Goal: Check status: Check status

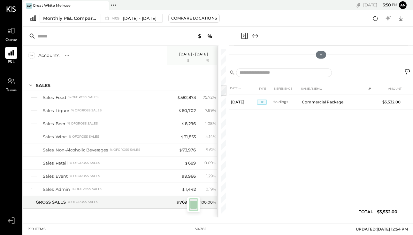
scroll to position [482, 0]
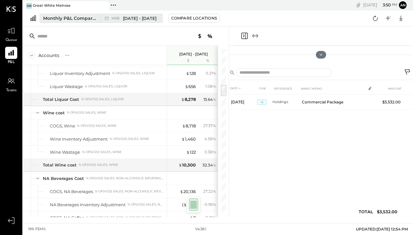
click at [144, 21] on span "[DATE] - [DATE]" at bounding box center [140, 18] width 34 height 6
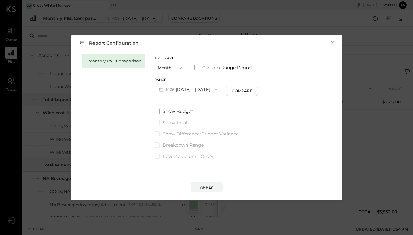
click at [331, 42] on button "×" at bounding box center [333, 43] width 6 height 6
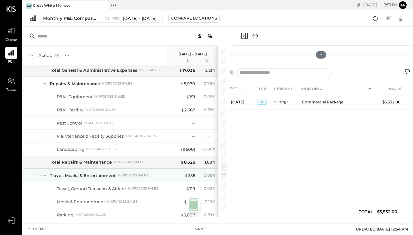
scroll to position [1544, 0]
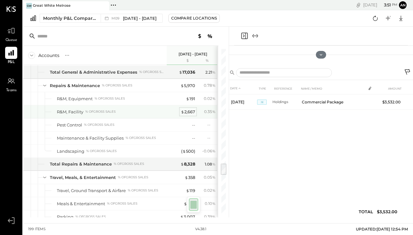
click at [187, 112] on div "$ 2,667" at bounding box center [188, 112] width 14 height 6
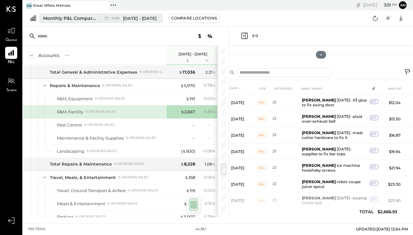
click at [135, 21] on div "M09 [DATE] - [DATE]" at bounding box center [130, 18] width 59 height 8
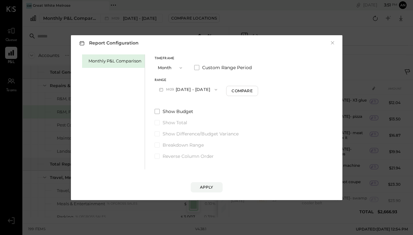
click at [206, 91] on button "M09 [DATE] - [DATE]" at bounding box center [188, 89] width 67 height 12
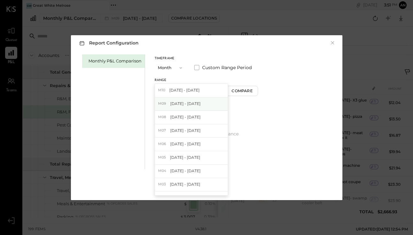
click at [197, 105] on span "[DATE] - [DATE]" at bounding box center [185, 103] width 30 height 5
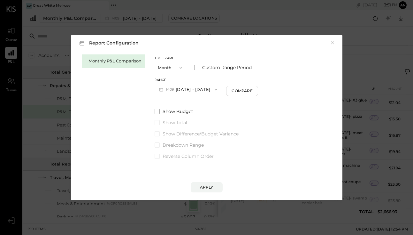
click at [193, 90] on button "M09 [DATE] - [DATE]" at bounding box center [188, 89] width 67 height 12
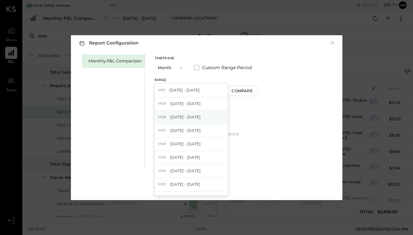
click at [192, 118] on span "[DATE] - [DATE]" at bounding box center [185, 116] width 30 height 5
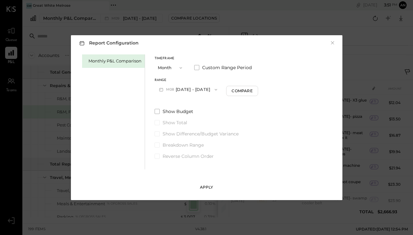
click at [206, 187] on div "Apply" at bounding box center [206, 186] width 13 height 5
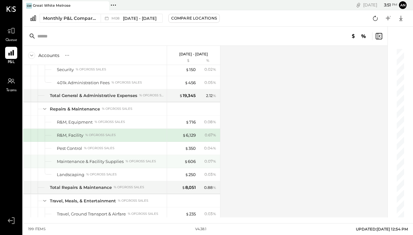
scroll to position [1520, 0]
click at [188, 135] on div "$ 6,129" at bounding box center [189, 136] width 13 height 6
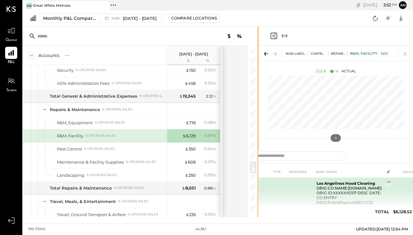
drag, startPoint x: 320, startPoint y: 179, endPoint x: 276, endPoint y: 179, distance: 44.1
click at [276, 179] on div "Accounts S % GL [DATE] - [DATE] $ % SALES Sales, Food % of GROSS SALES Sales, L…" at bounding box center [218, 122] width 390 height 191
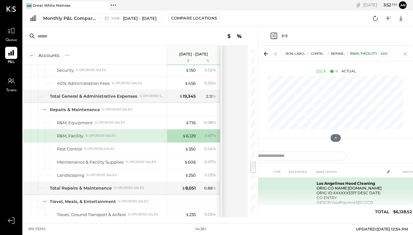
scroll to position [16, 0]
